Goal: Transaction & Acquisition: Obtain resource

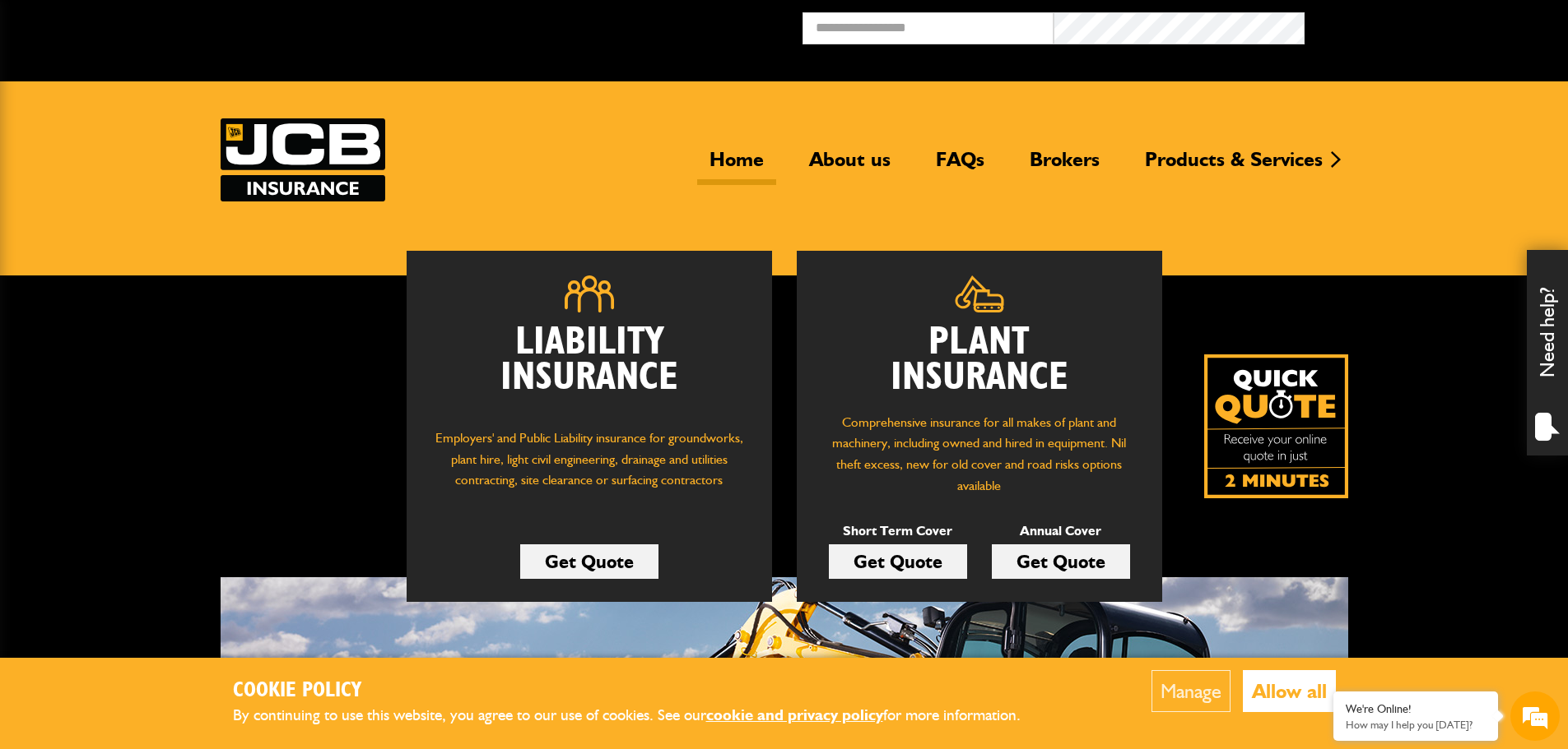
click at [909, 563] on link "Get Quote" at bounding box center [898, 561] width 138 height 34
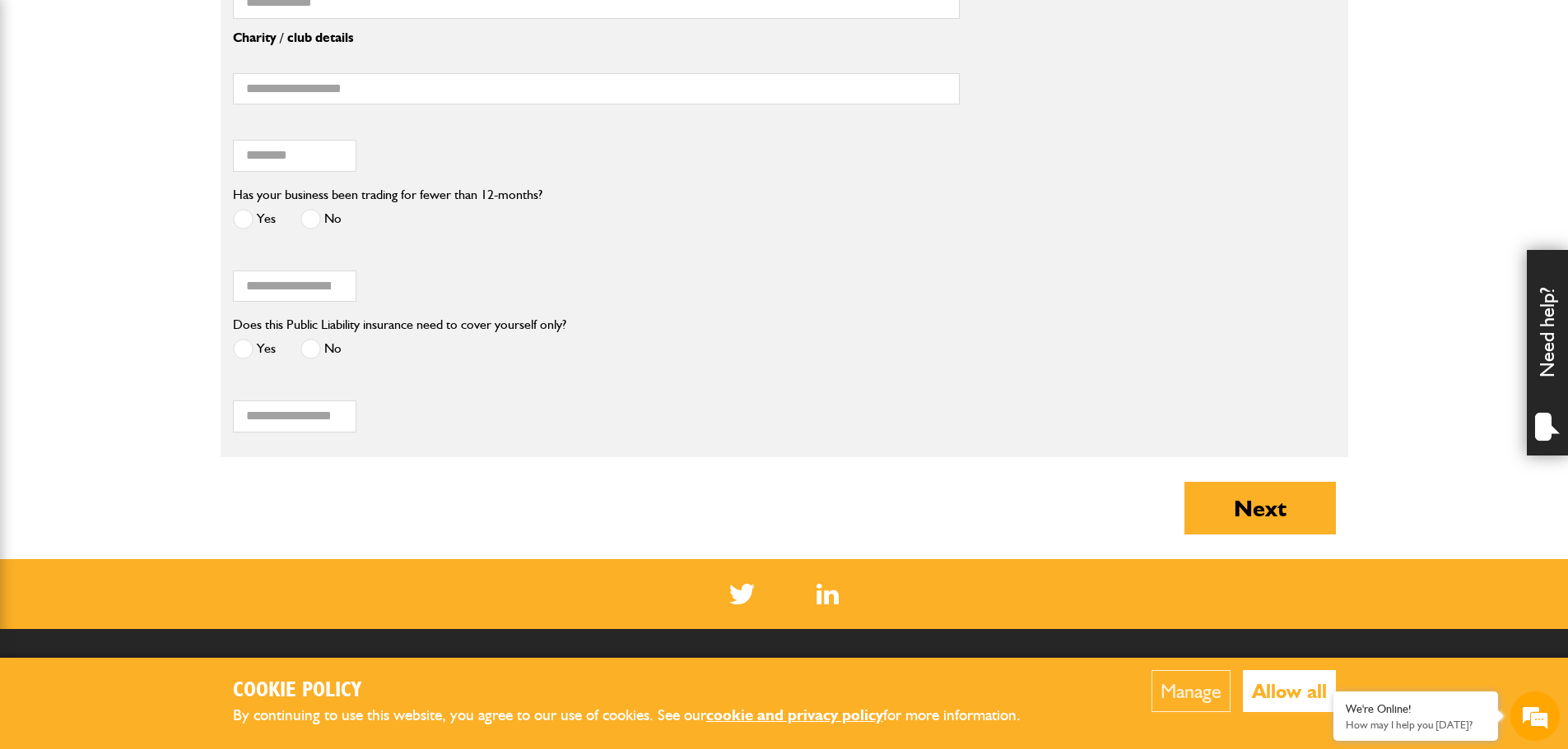
scroll to position [1480, 0]
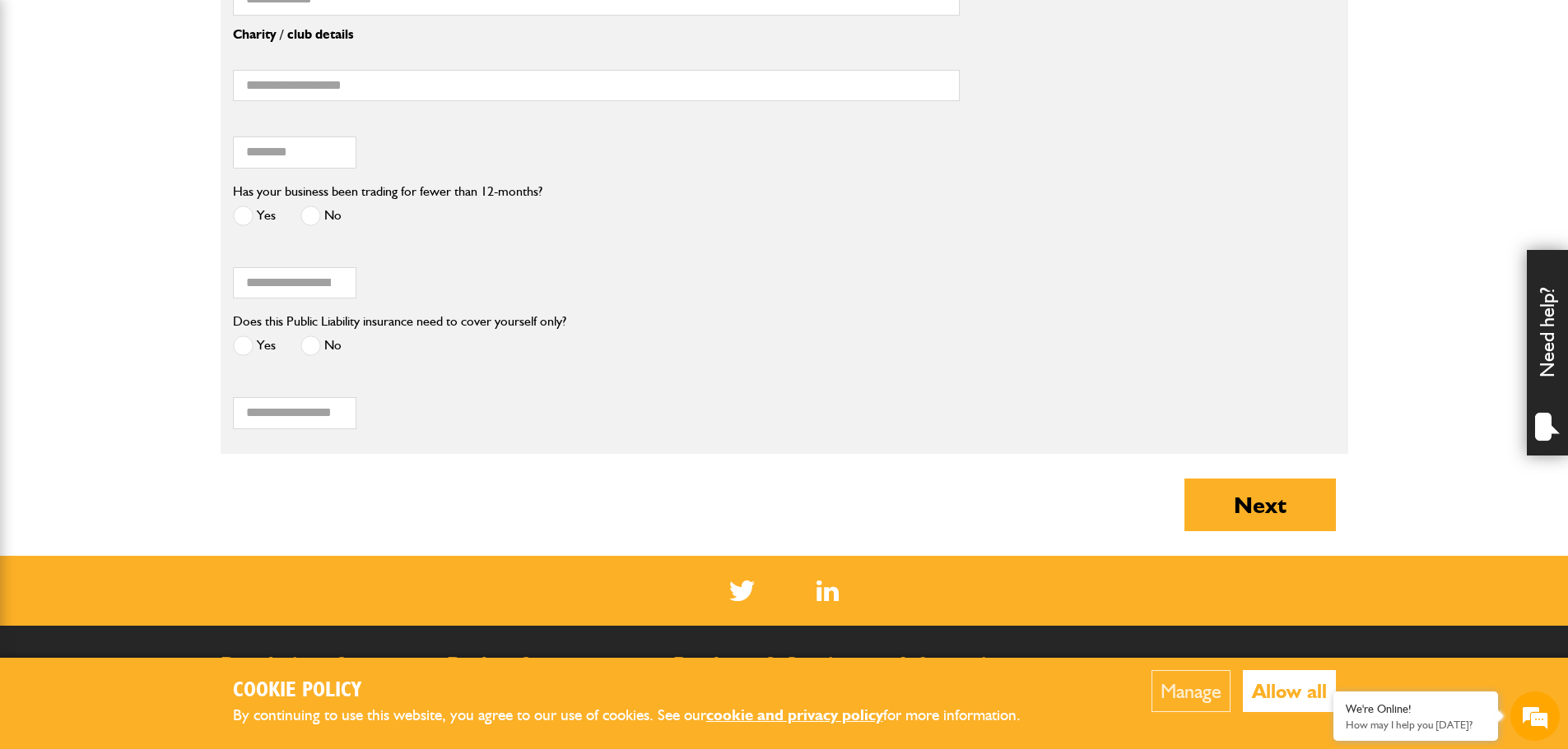
click at [1297, 685] on button "Allow all" at bounding box center [1289, 692] width 93 height 42
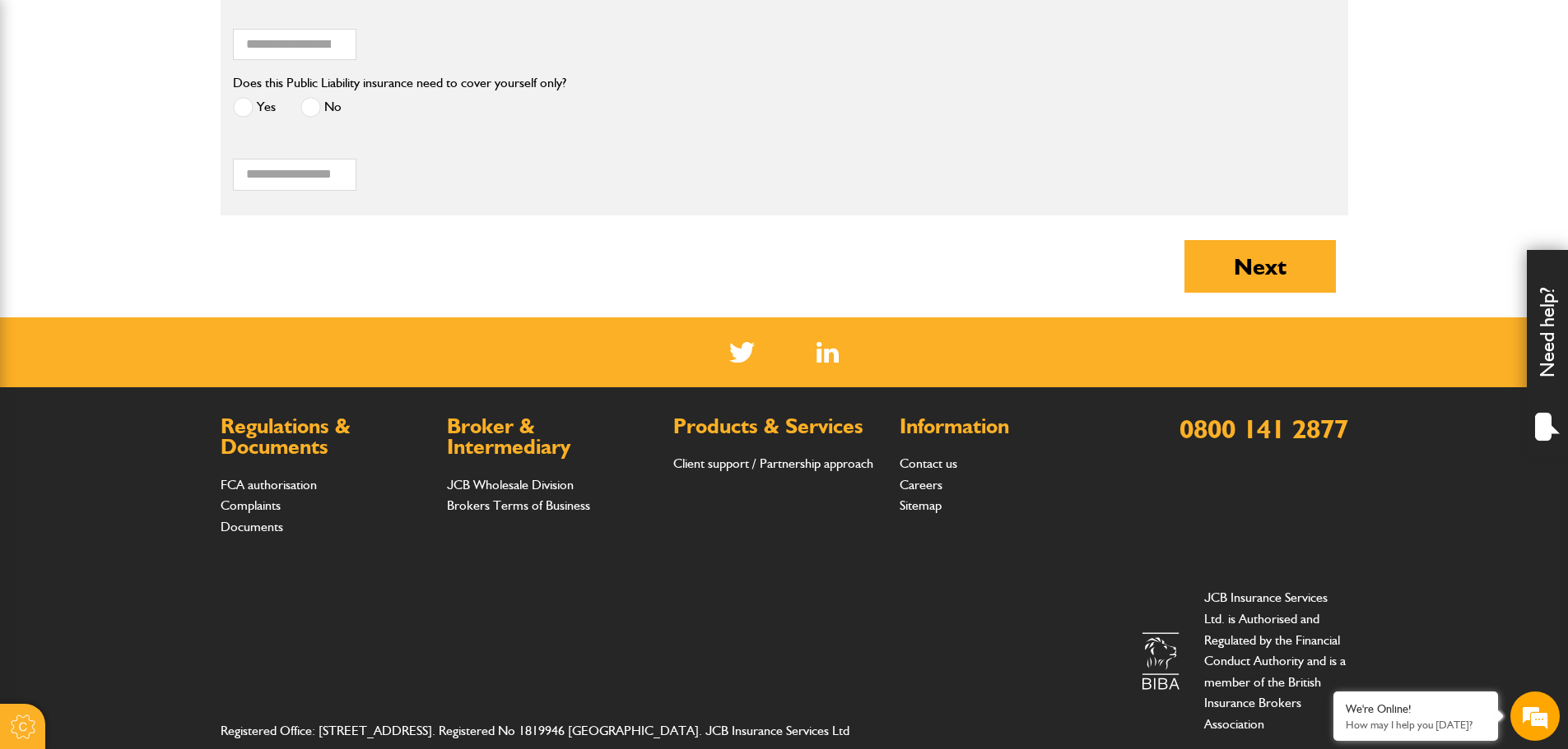
scroll to position [1727, 0]
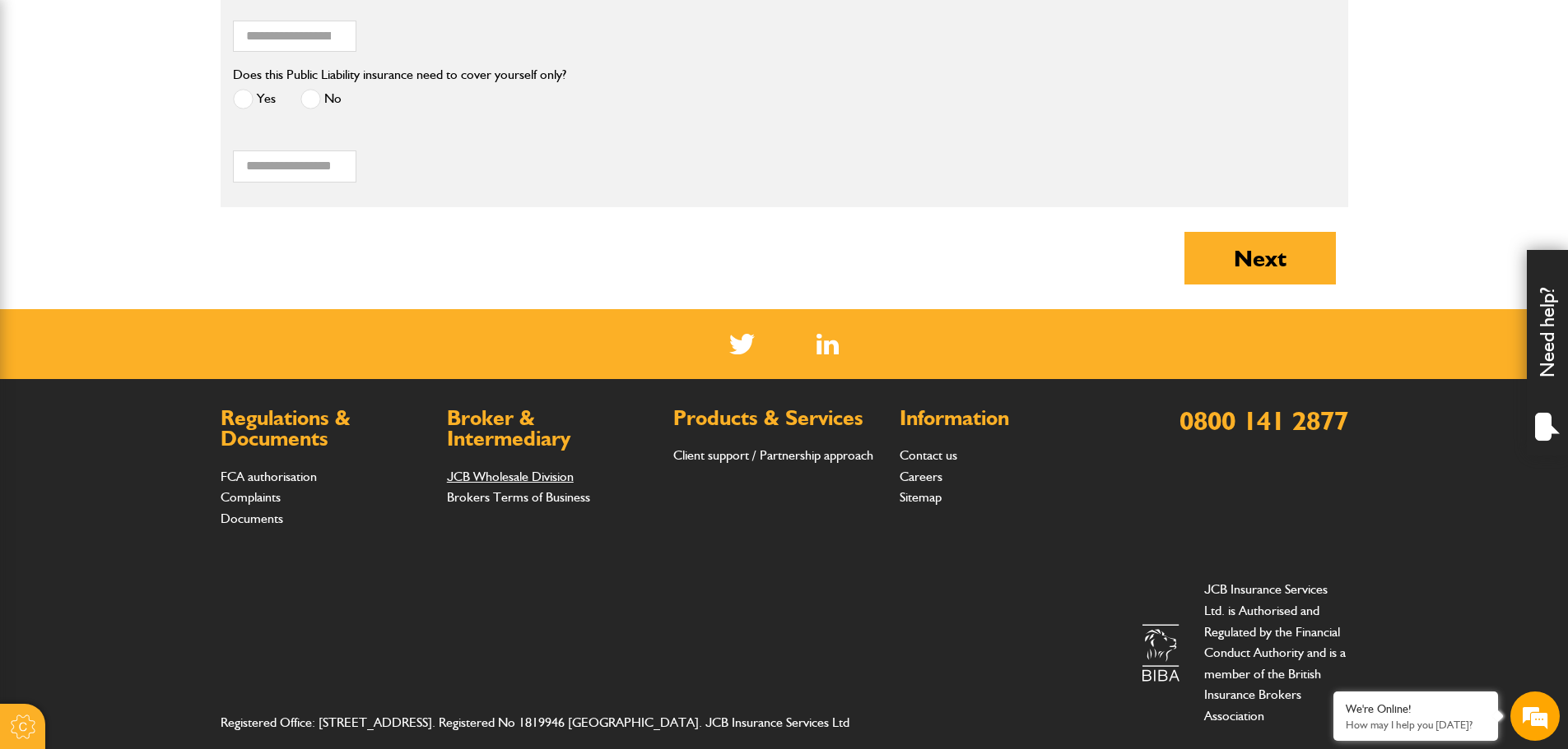
click at [492, 482] on link "JCB Wholesale Division" at bounding box center [510, 476] width 126 height 16
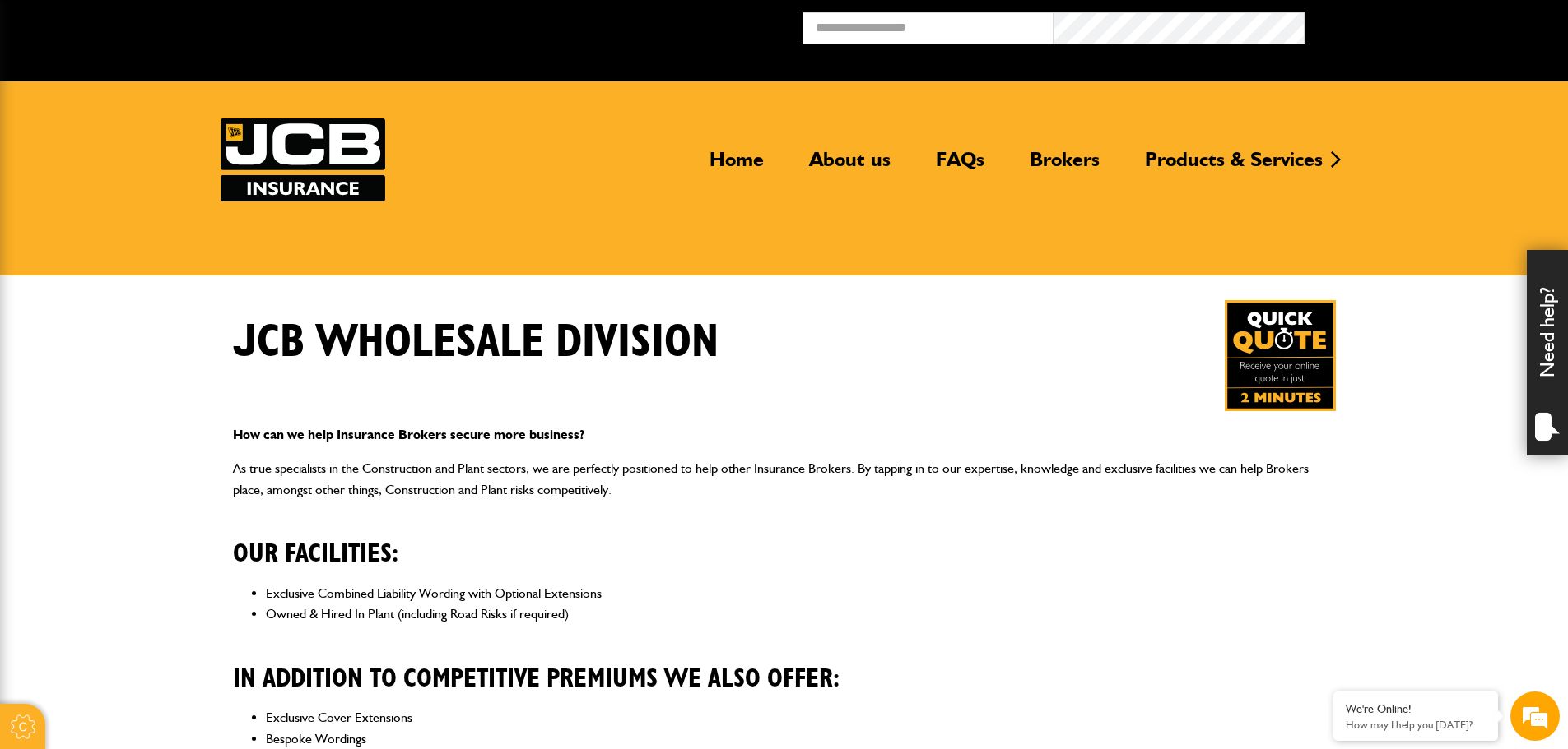
scroll to position [494, 0]
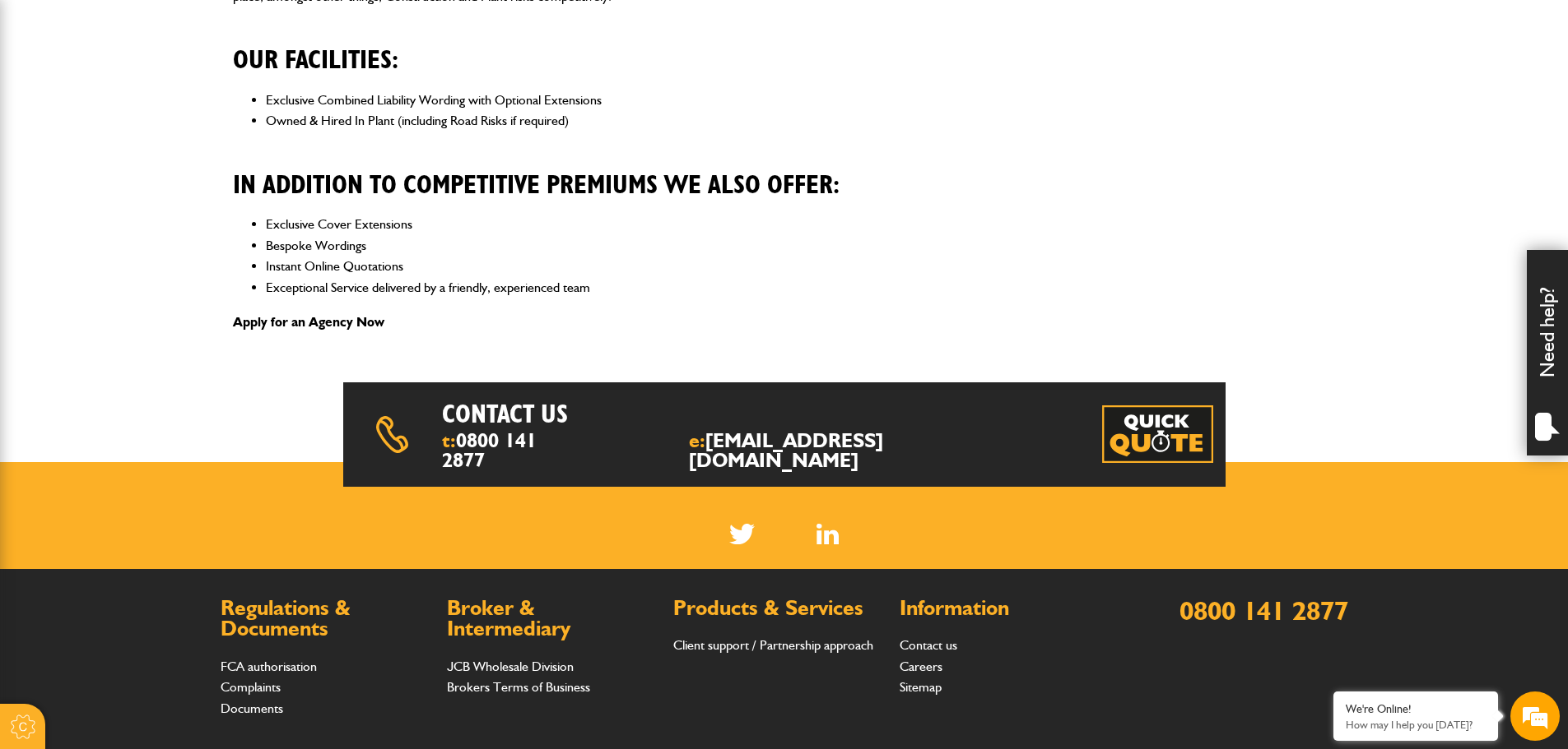
click at [331, 321] on link "Apply for an Agency Now" at bounding box center [309, 322] width 151 height 16
